Goal: Find specific page/section: Find specific page/section

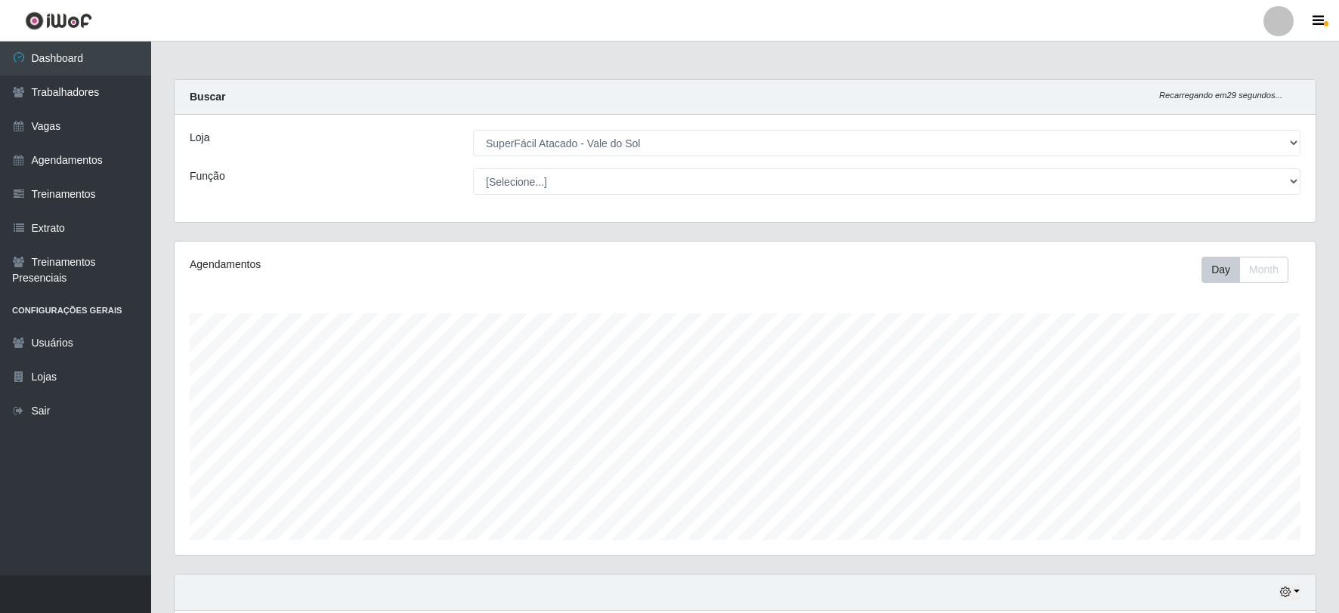
select select "502"
click at [100, 154] on link "Agendamentos" at bounding box center [75, 161] width 151 height 34
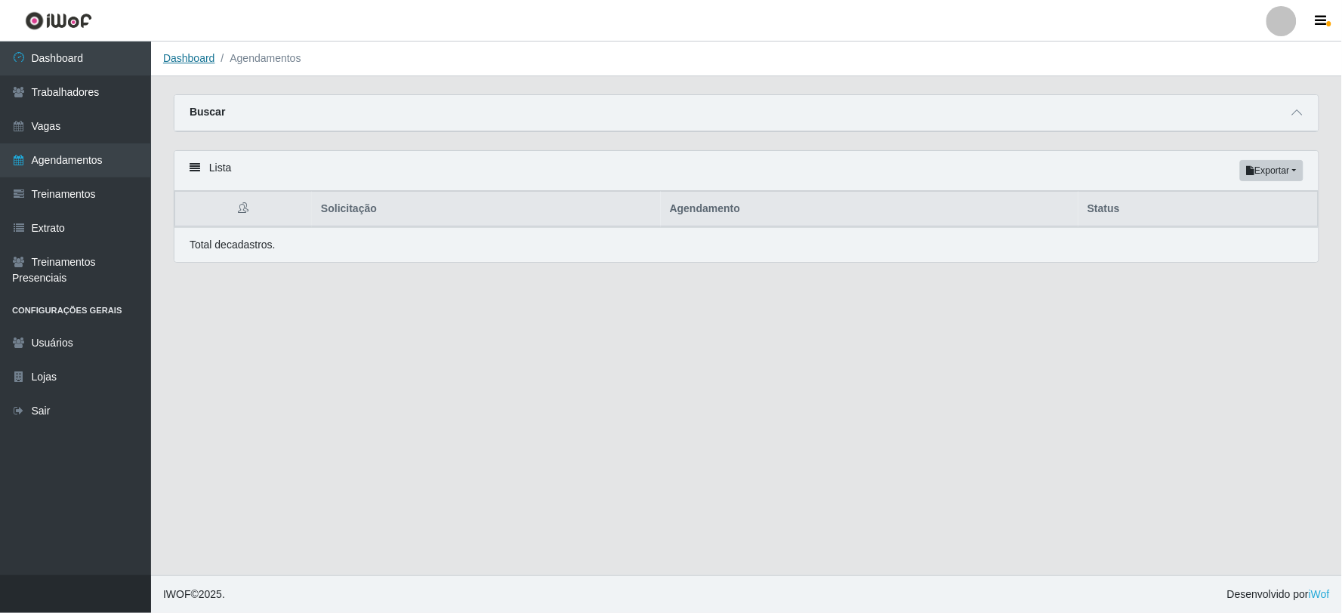
click at [178, 57] on link "Dashboard" at bounding box center [189, 58] width 52 height 12
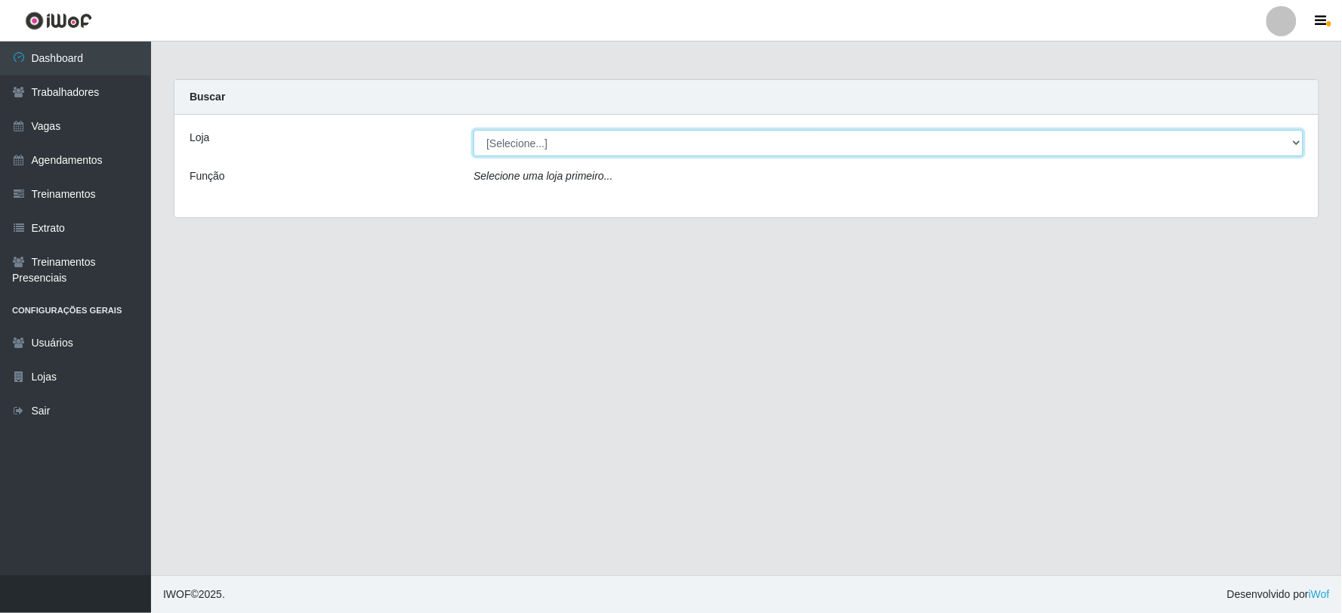
click at [564, 149] on select "[Selecione...] SuperFácil Atacado - Vale do Sol" at bounding box center [889, 143] width 830 height 26
select select "502"
click at [474, 130] on select "[Selecione...] SuperFácil Atacado - Vale do Sol" at bounding box center [889, 143] width 830 height 26
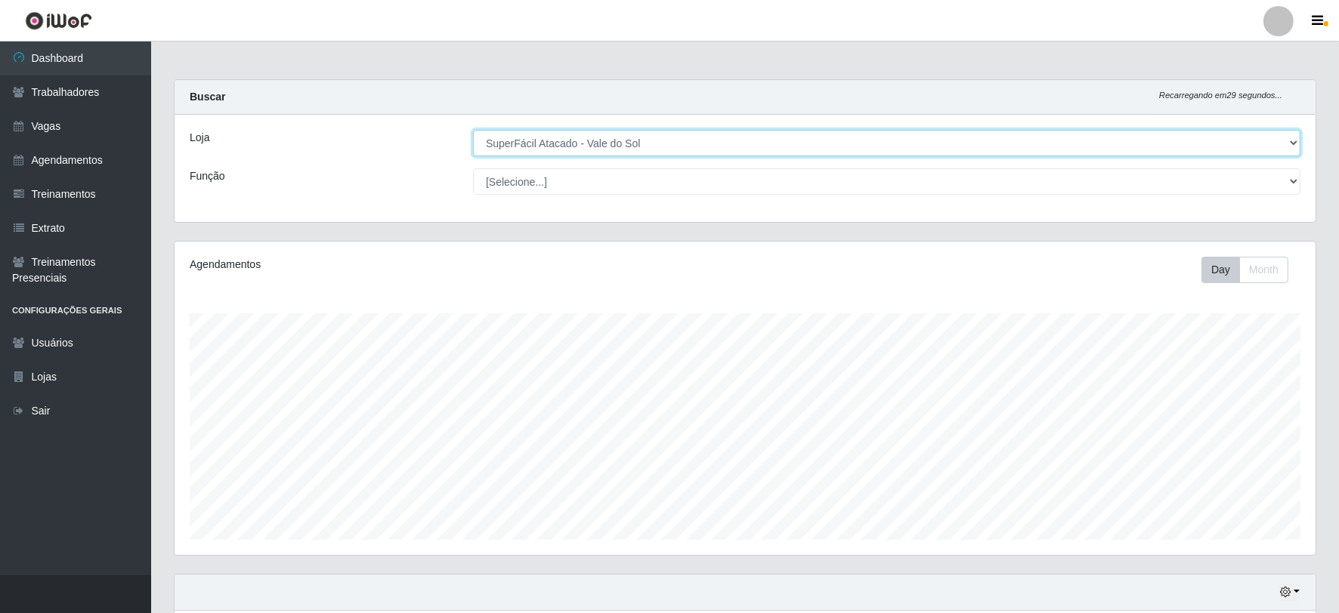
scroll to position [121, 0]
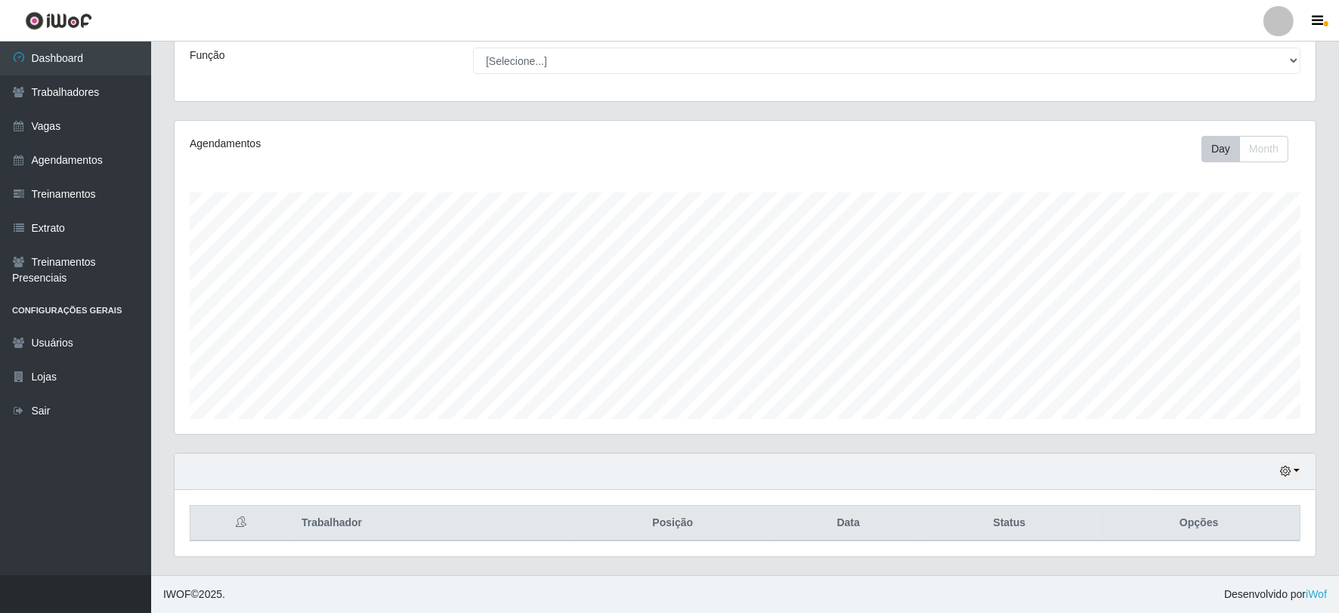
click at [1253, 164] on div "Agendamentos Day Month" at bounding box center [745, 278] width 1141 height 314
click at [1254, 150] on button "Month" at bounding box center [1263, 149] width 49 height 26
click at [51, 156] on link "Agendamentos" at bounding box center [75, 161] width 151 height 34
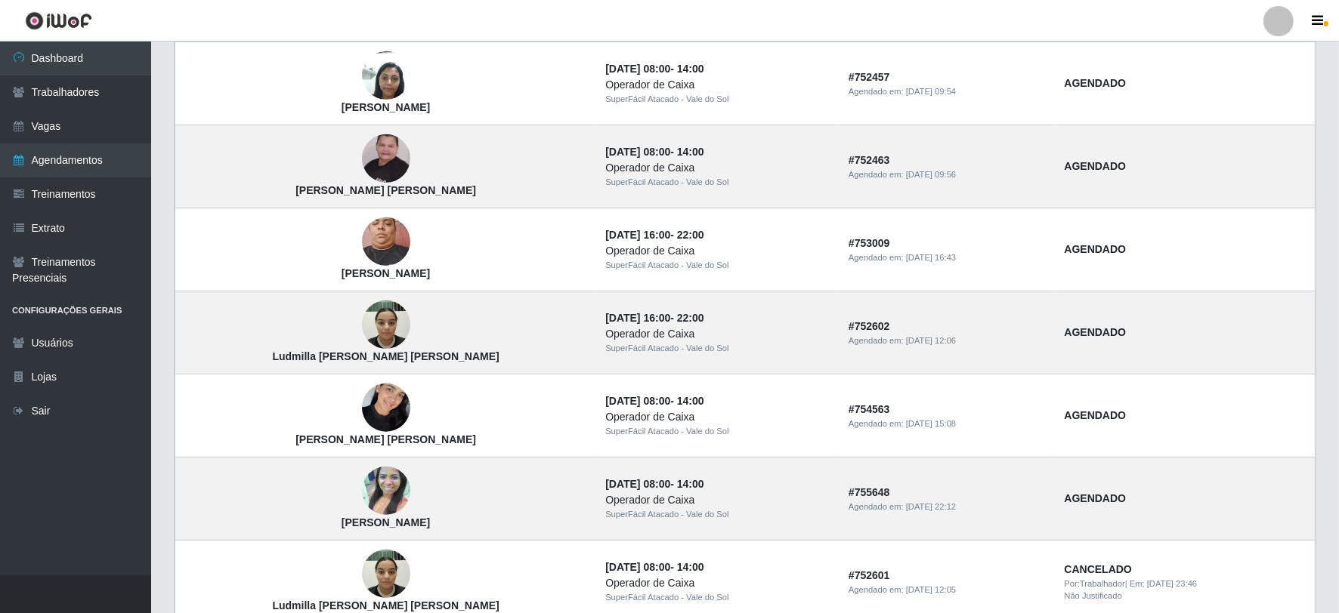
scroll to position [964, 0]
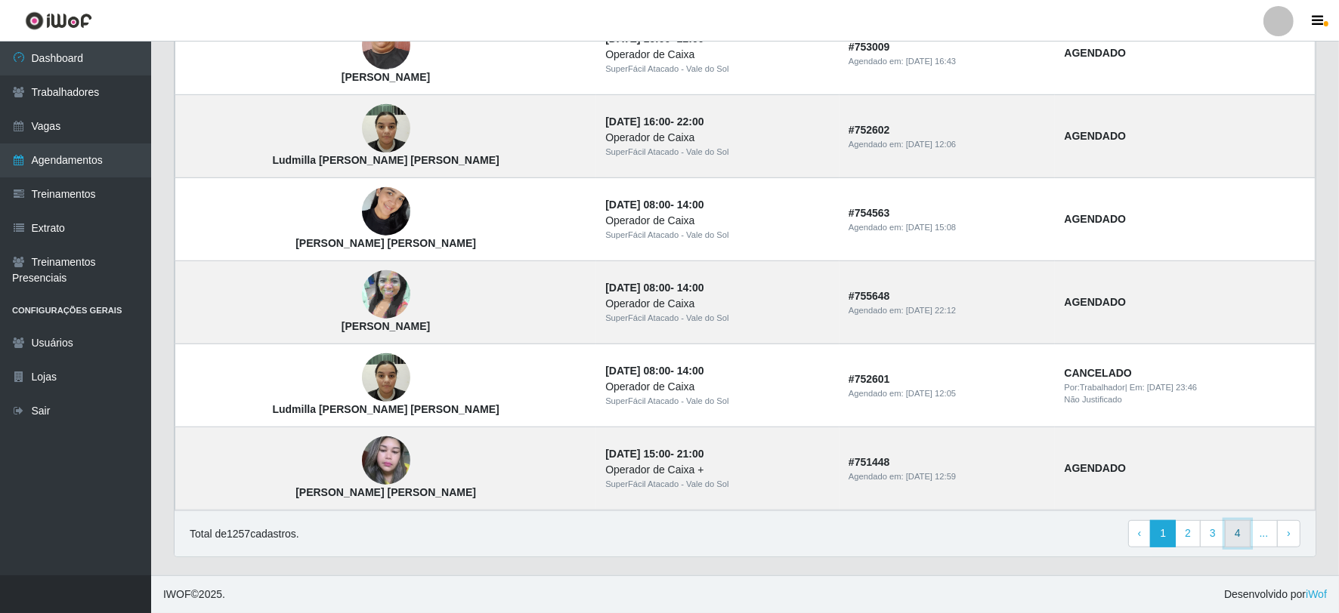
click at [1242, 533] on link "4" at bounding box center [1238, 534] width 26 height 27
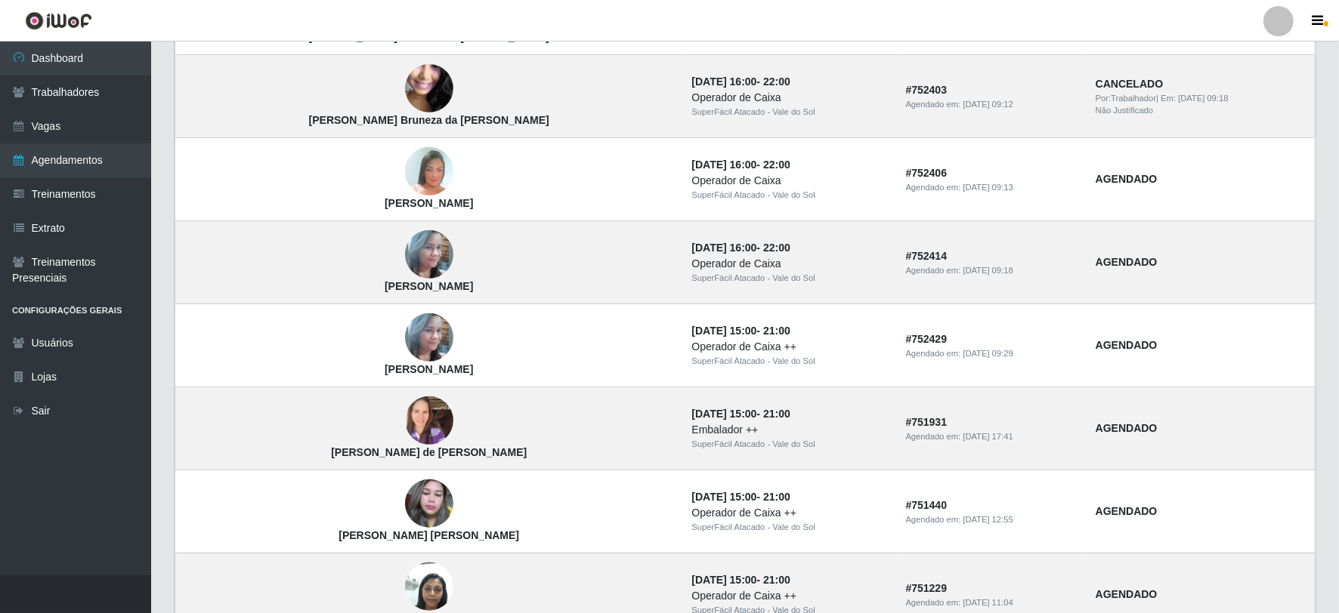
scroll to position [964, 0]
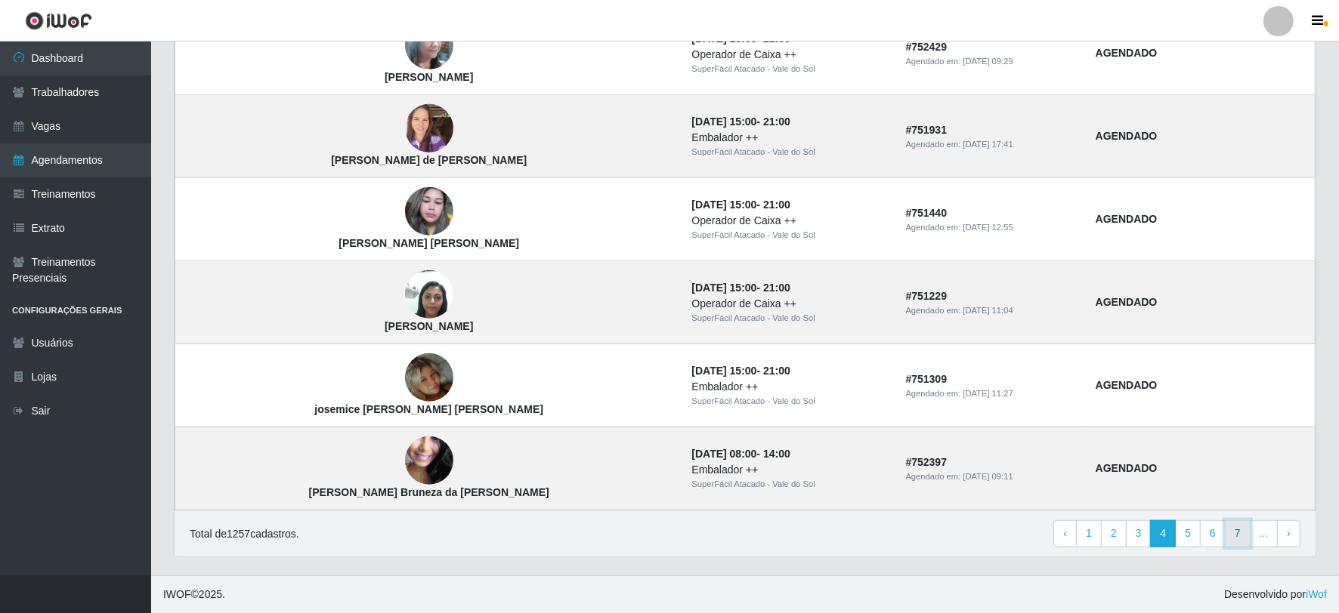
click at [1233, 539] on link "7" at bounding box center [1238, 534] width 26 height 27
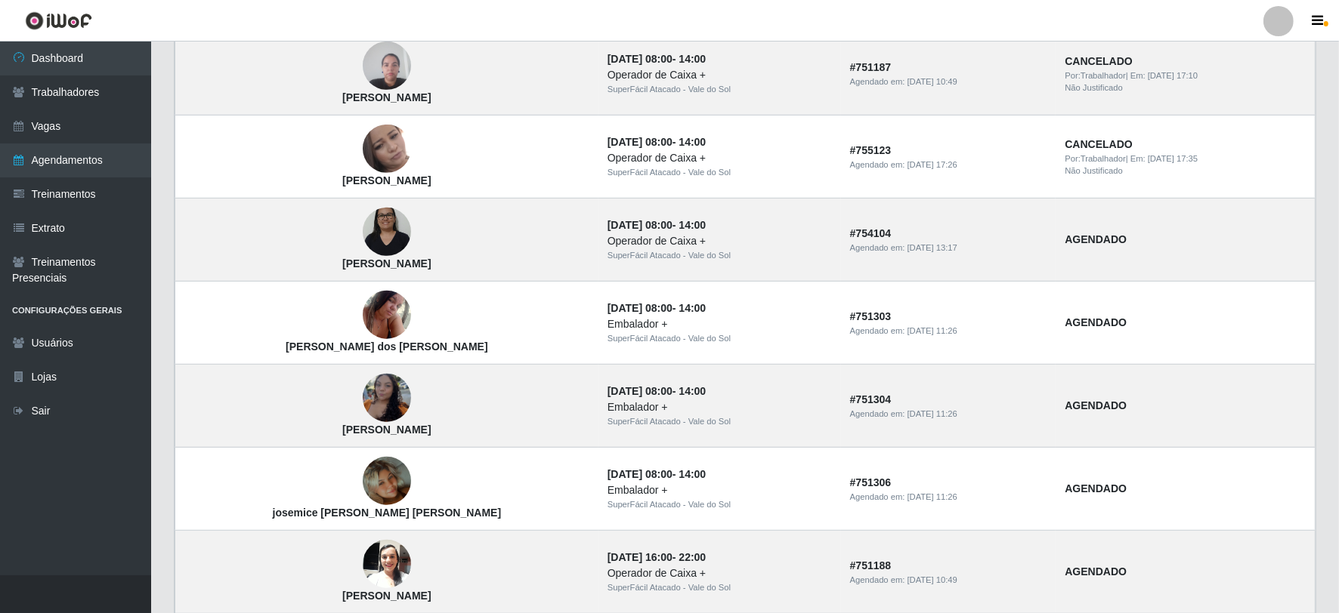
scroll to position [964, 0]
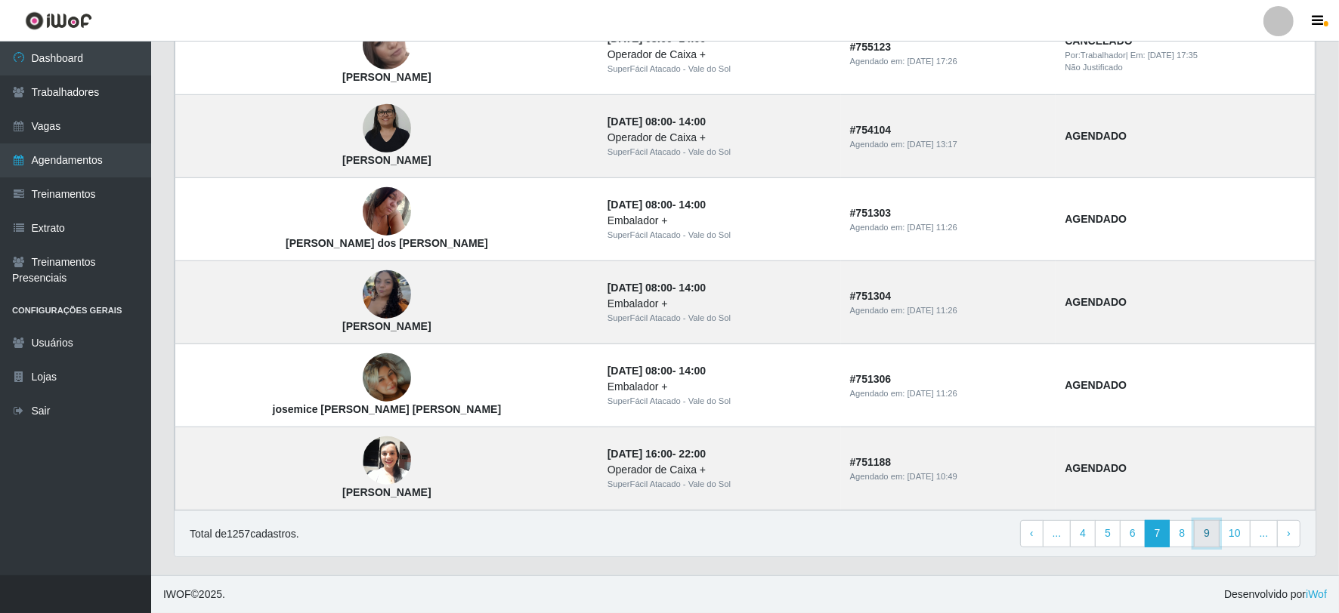
click at [1209, 541] on link "9" at bounding box center [1207, 534] width 26 height 27
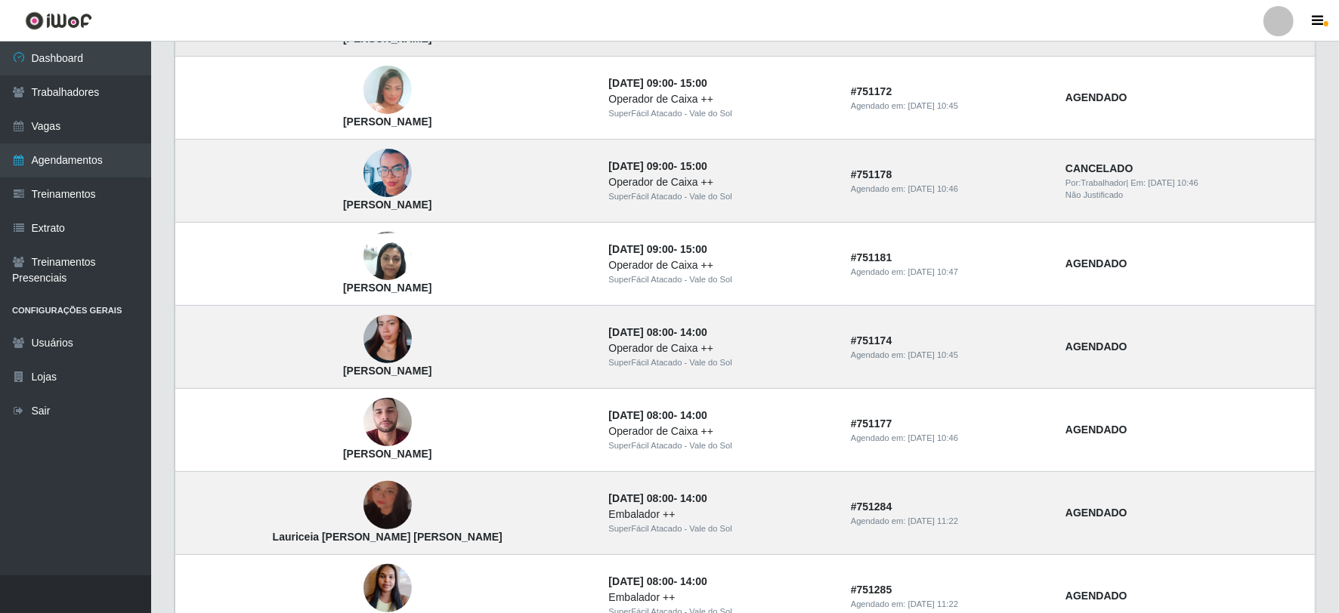
scroll to position [964, 0]
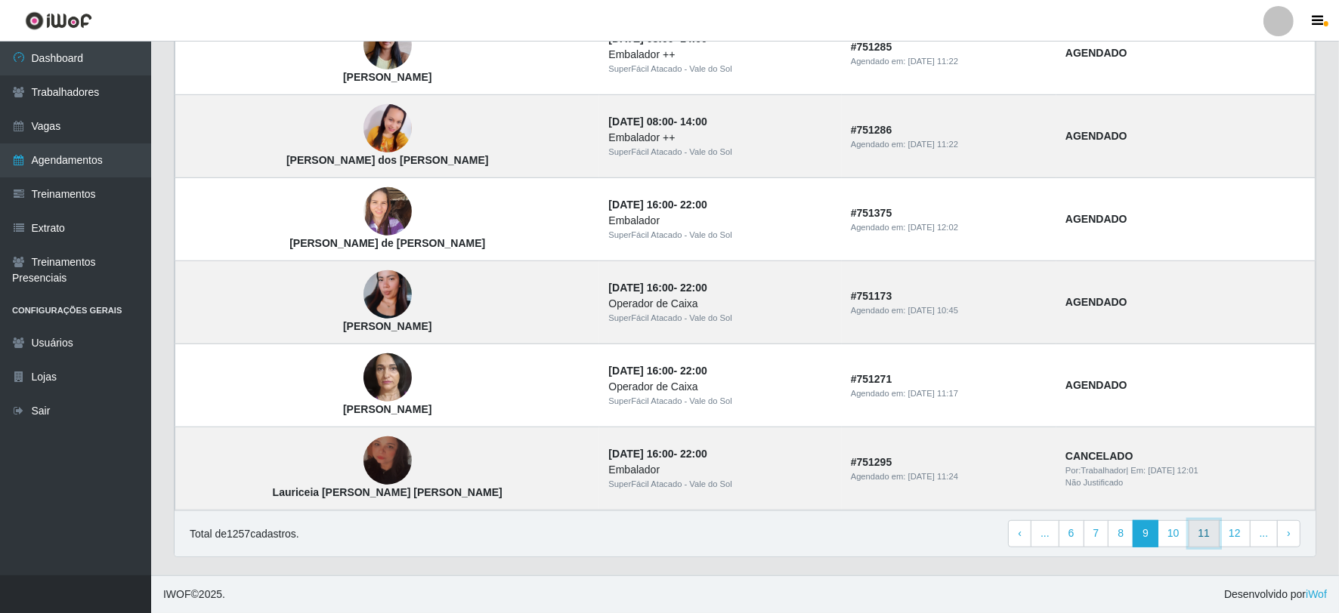
click at [1202, 532] on link "11" at bounding box center [1204, 534] width 32 height 27
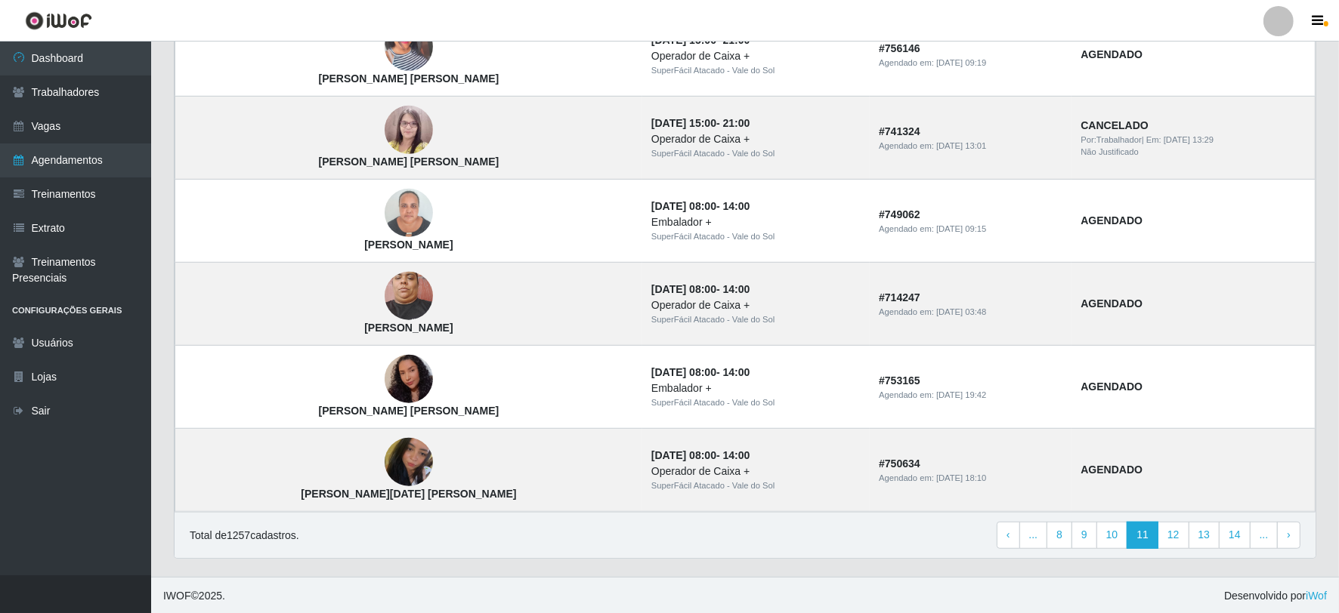
scroll to position [964, 0]
click at [1204, 530] on link "13" at bounding box center [1204, 534] width 32 height 27
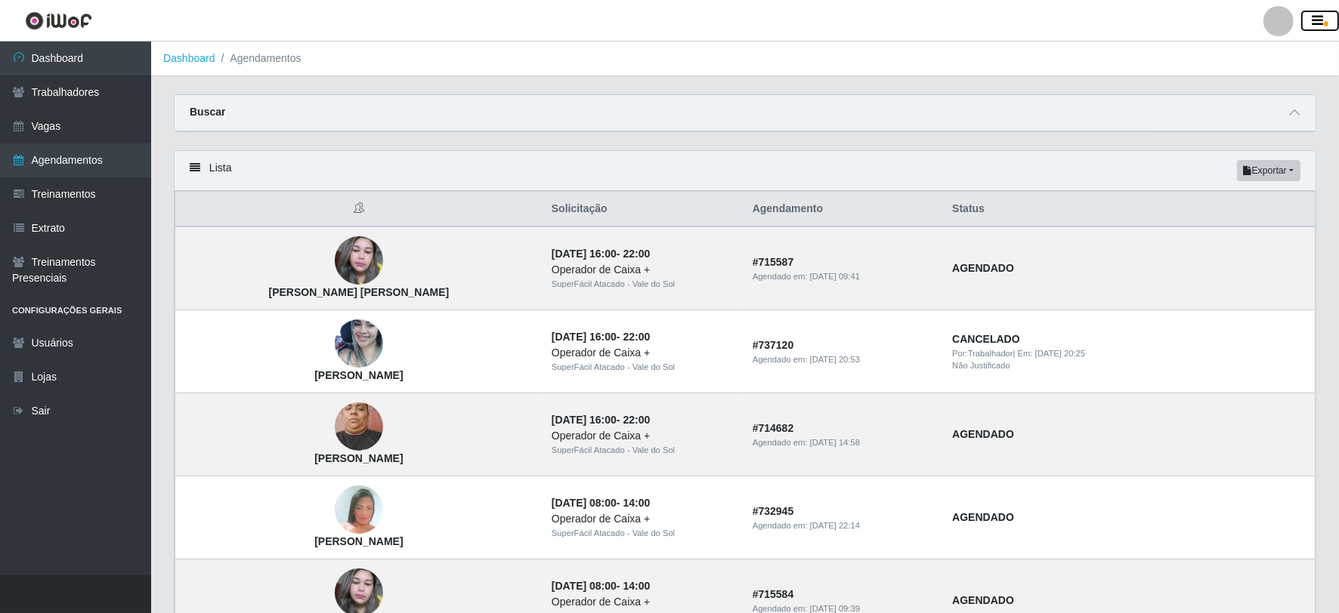
click at [1311, 23] on button "button" at bounding box center [1320, 21] width 38 height 21
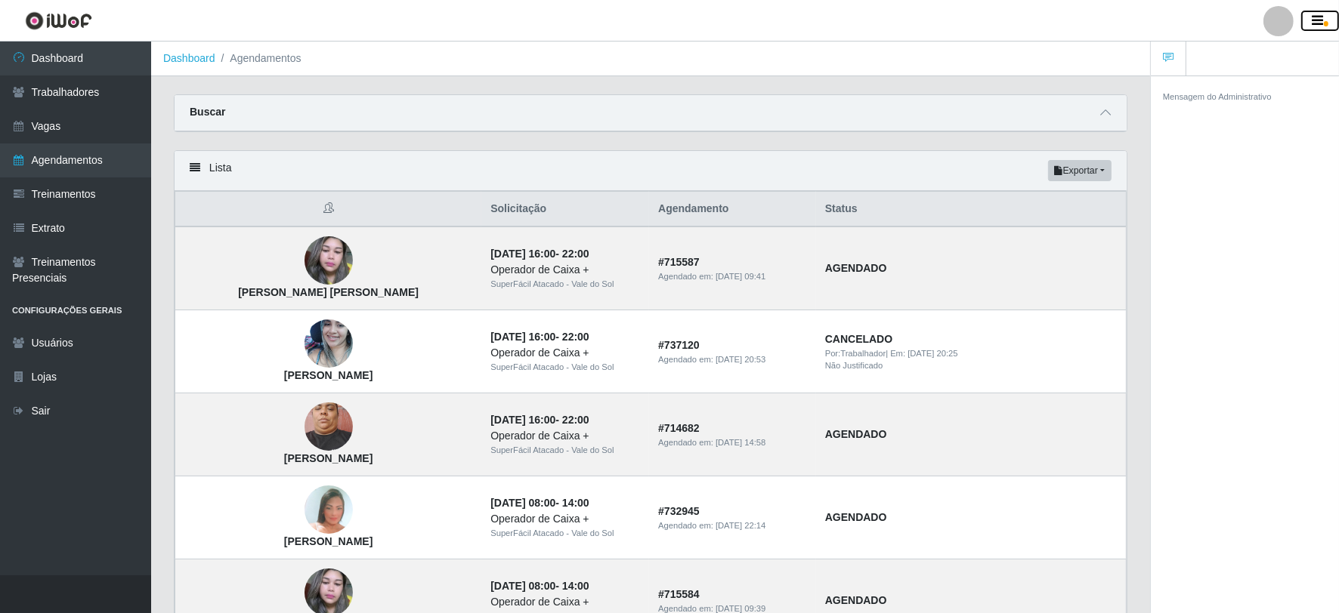
click at [1311, 23] on button "button" at bounding box center [1320, 21] width 38 height 21
